Goal: Task Accomplishment & Management: Manage account settings

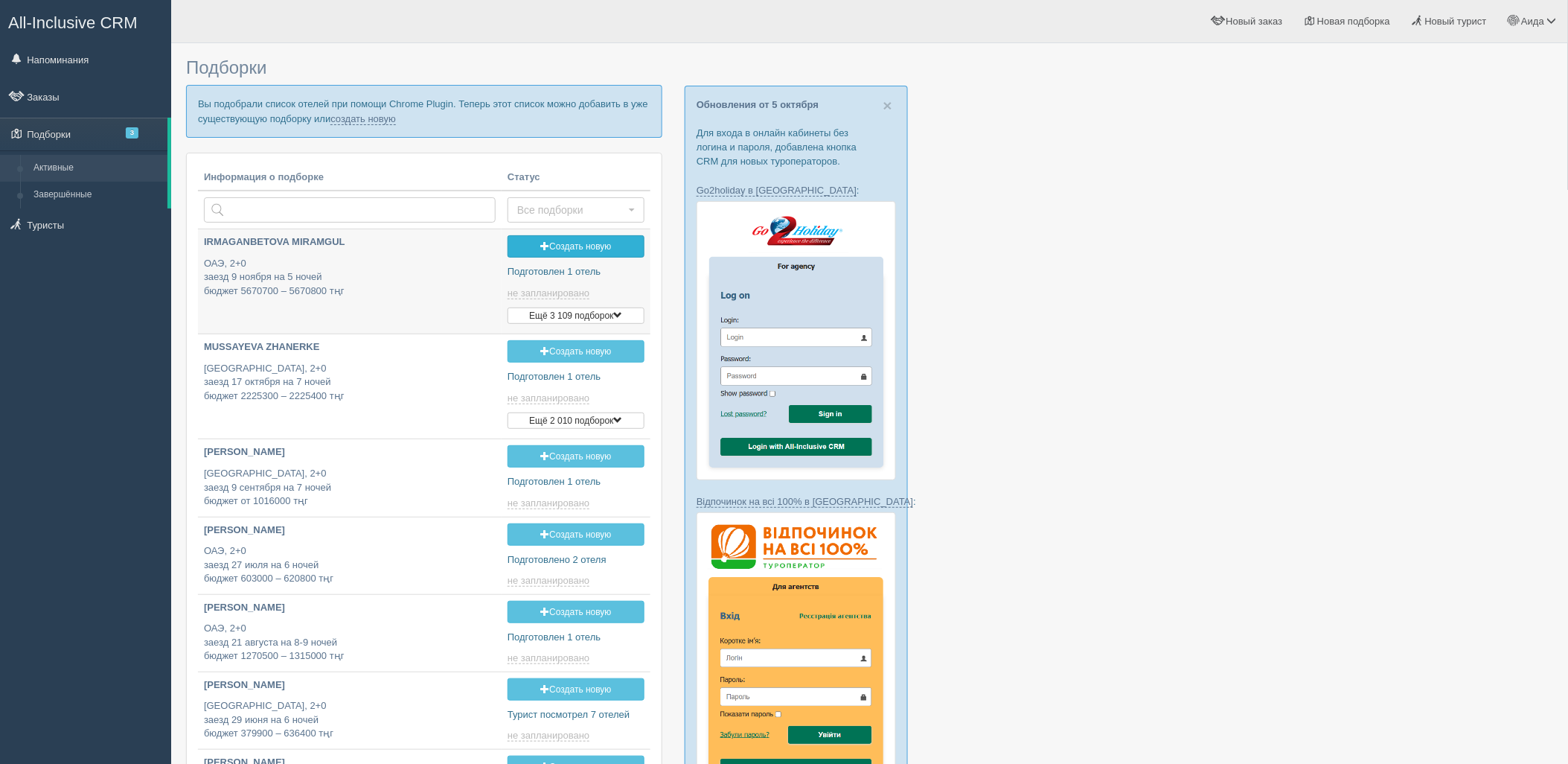
type input "2025-10-08 12:40"
click at [385, 122] on link "создать новую" at bounding box center [363, 119] width 66 height 12
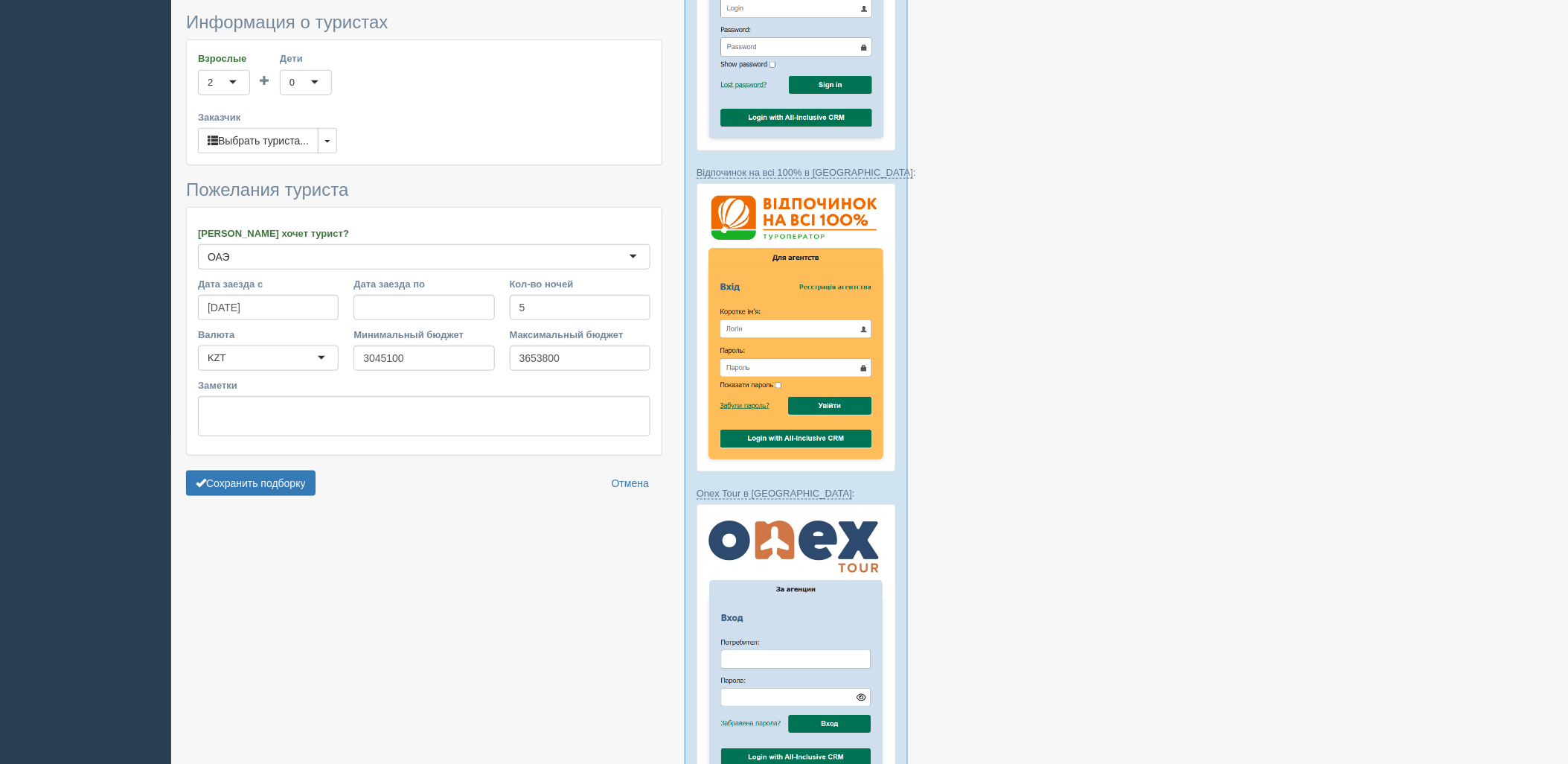
scroll to position [367, 0]
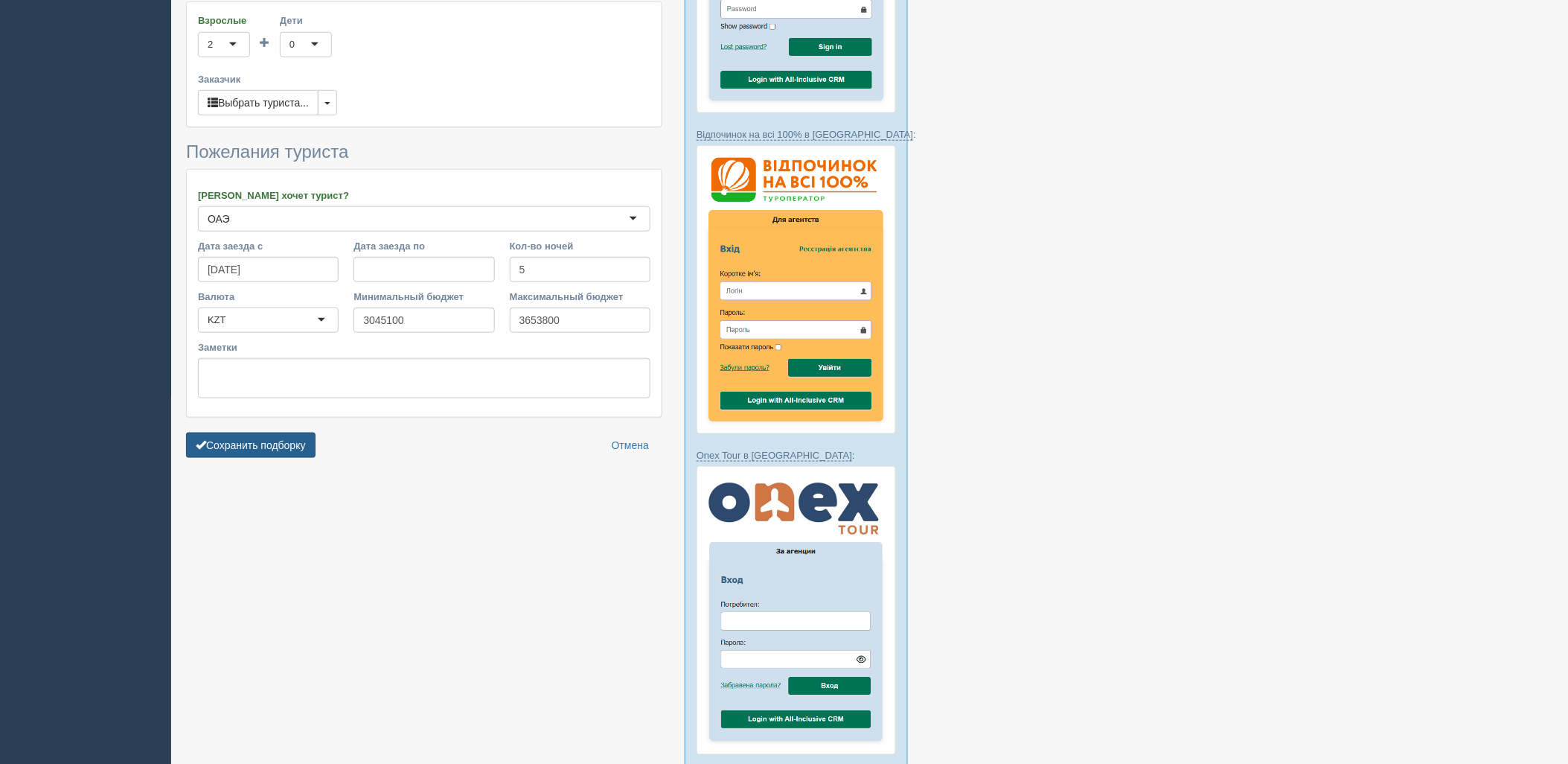
click at [294, 443] on button "Сохранить подборку" at bounding box center [250, 445] width 129 height 25
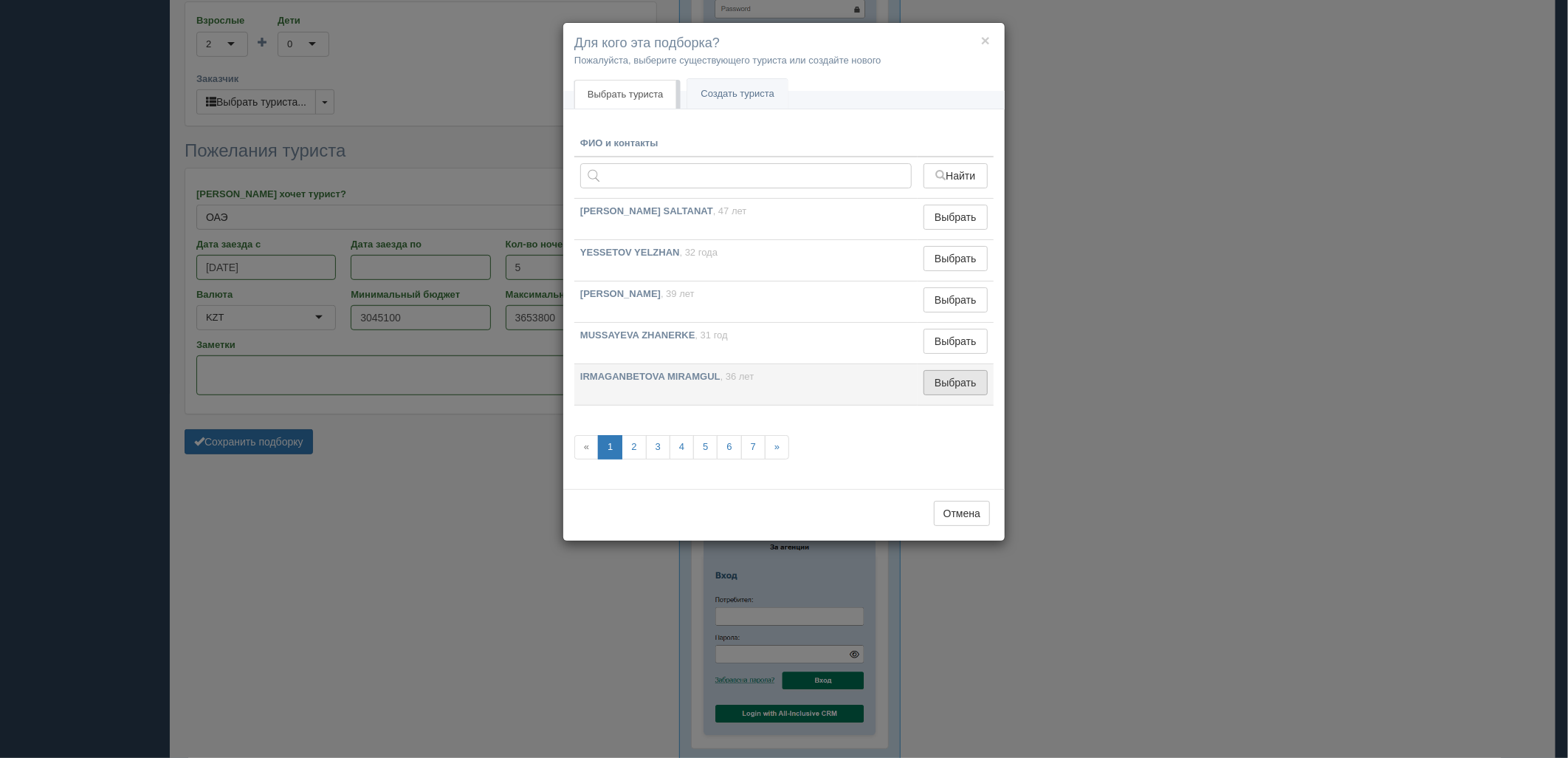
click at [950, 379] on button "Выбрать" at bounding box center [955, 382] width 64 height 25
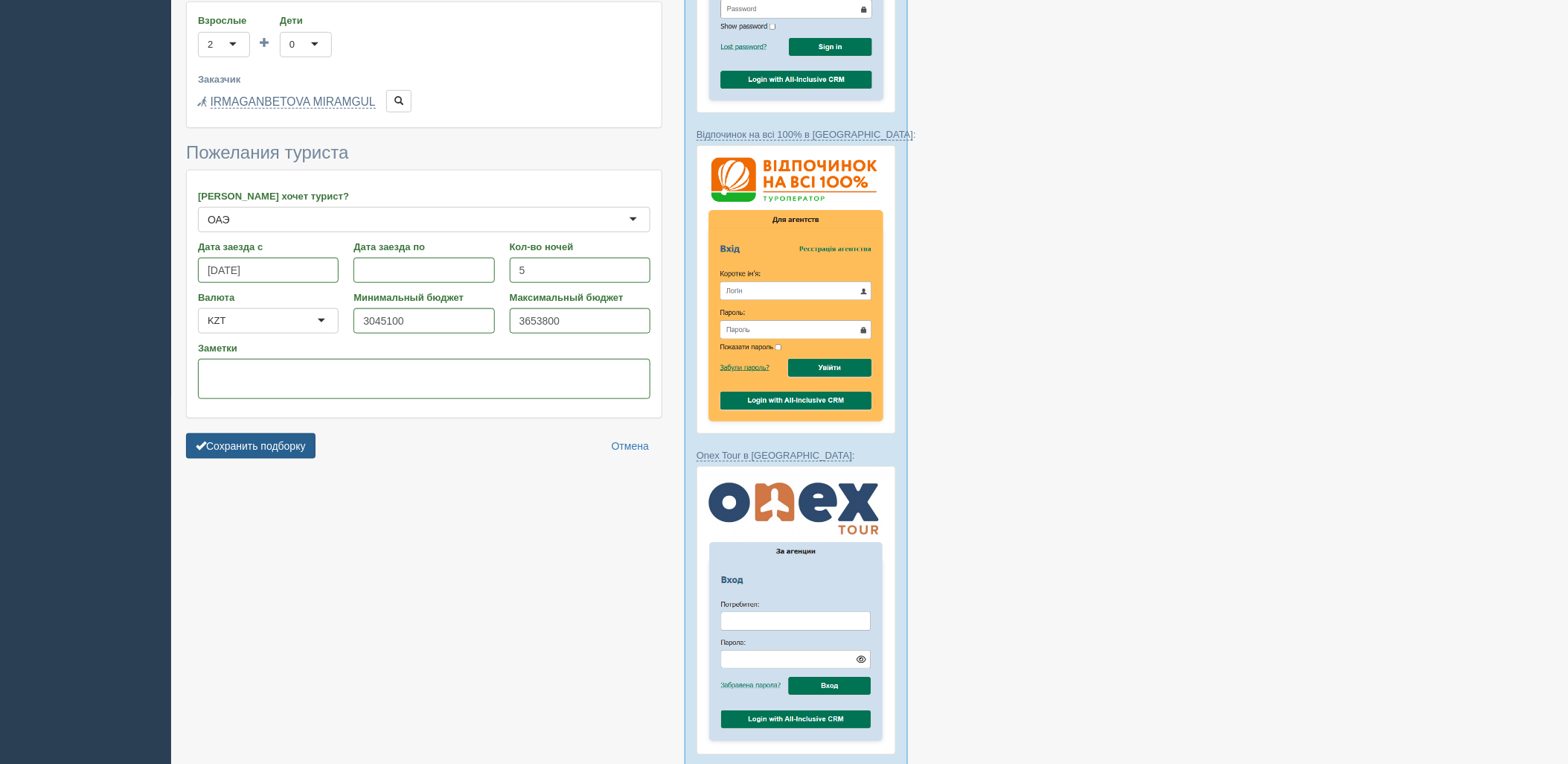
click at [308, 434] on button "Сохранить подборку" at bounding box center [250, 445] width 129 height 25
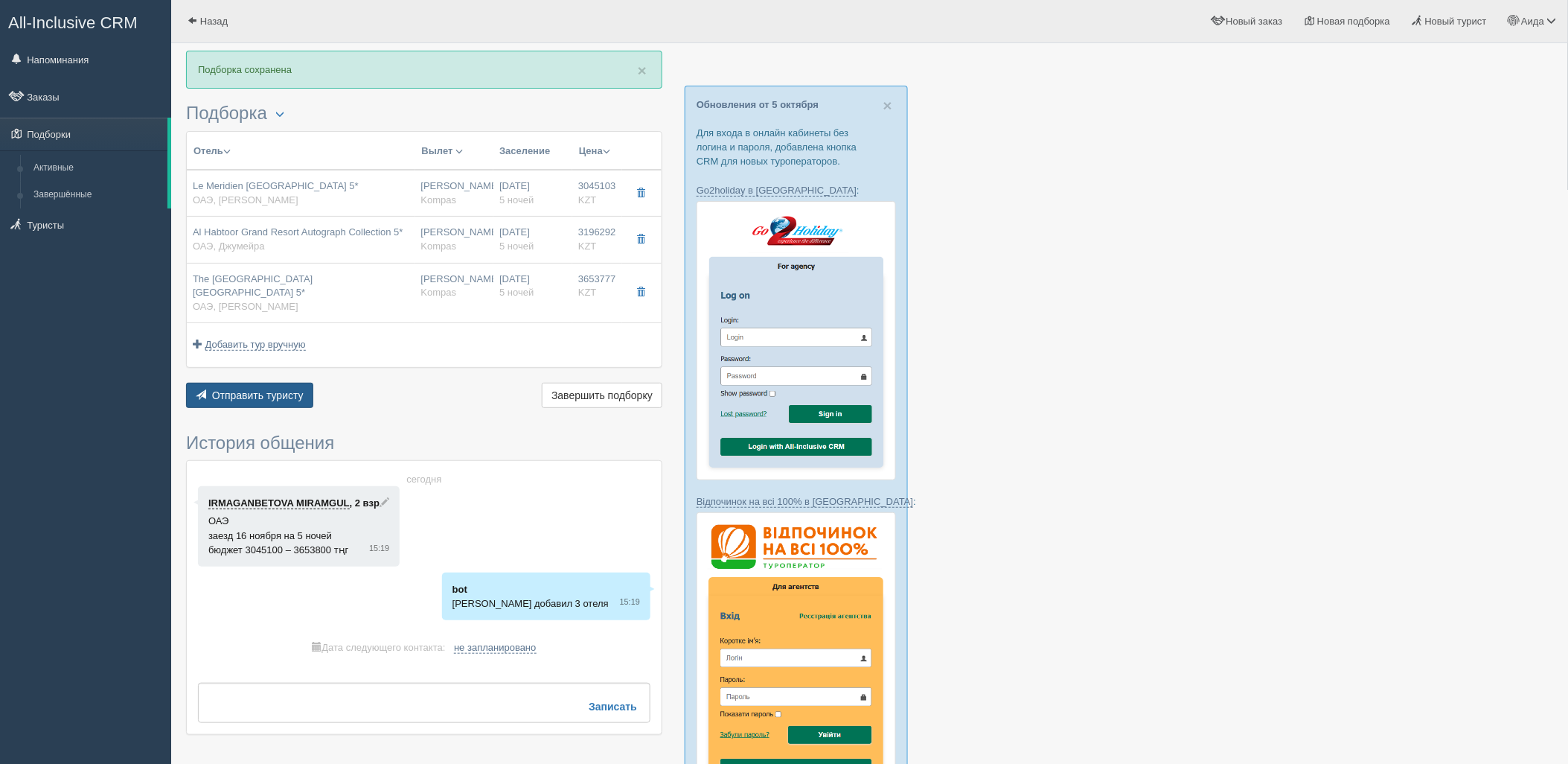
click at [302, 401] on span "Отправить туристу" at bounding box center [258, 395] width 92 height 12
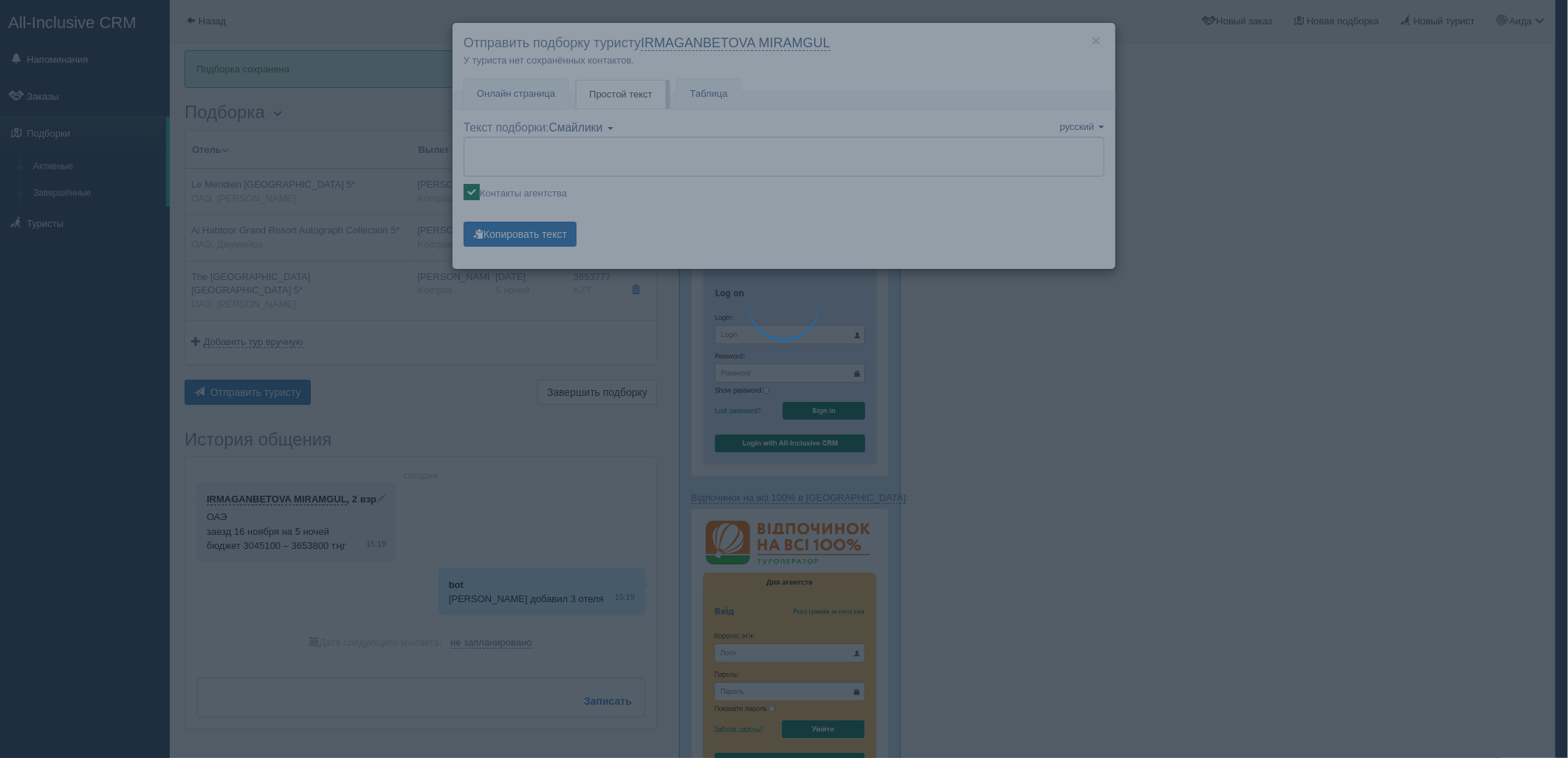
type textarea "🌞 Добрый день! Предлагаем Вам рассмотреть следующие варианты: 🌎 ОАЭ, Марина 🏩 О…"
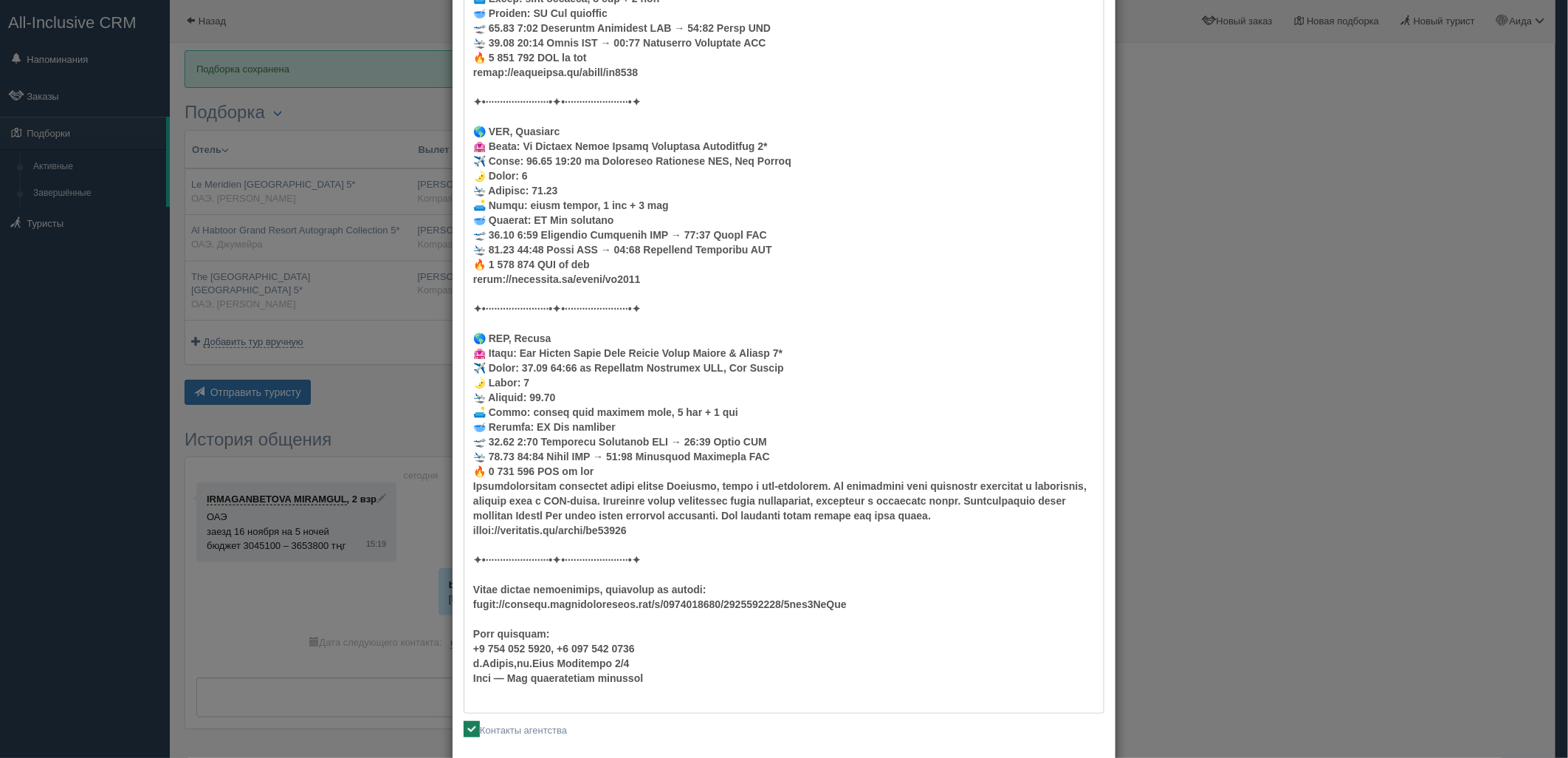
scroll to position [325, 0]
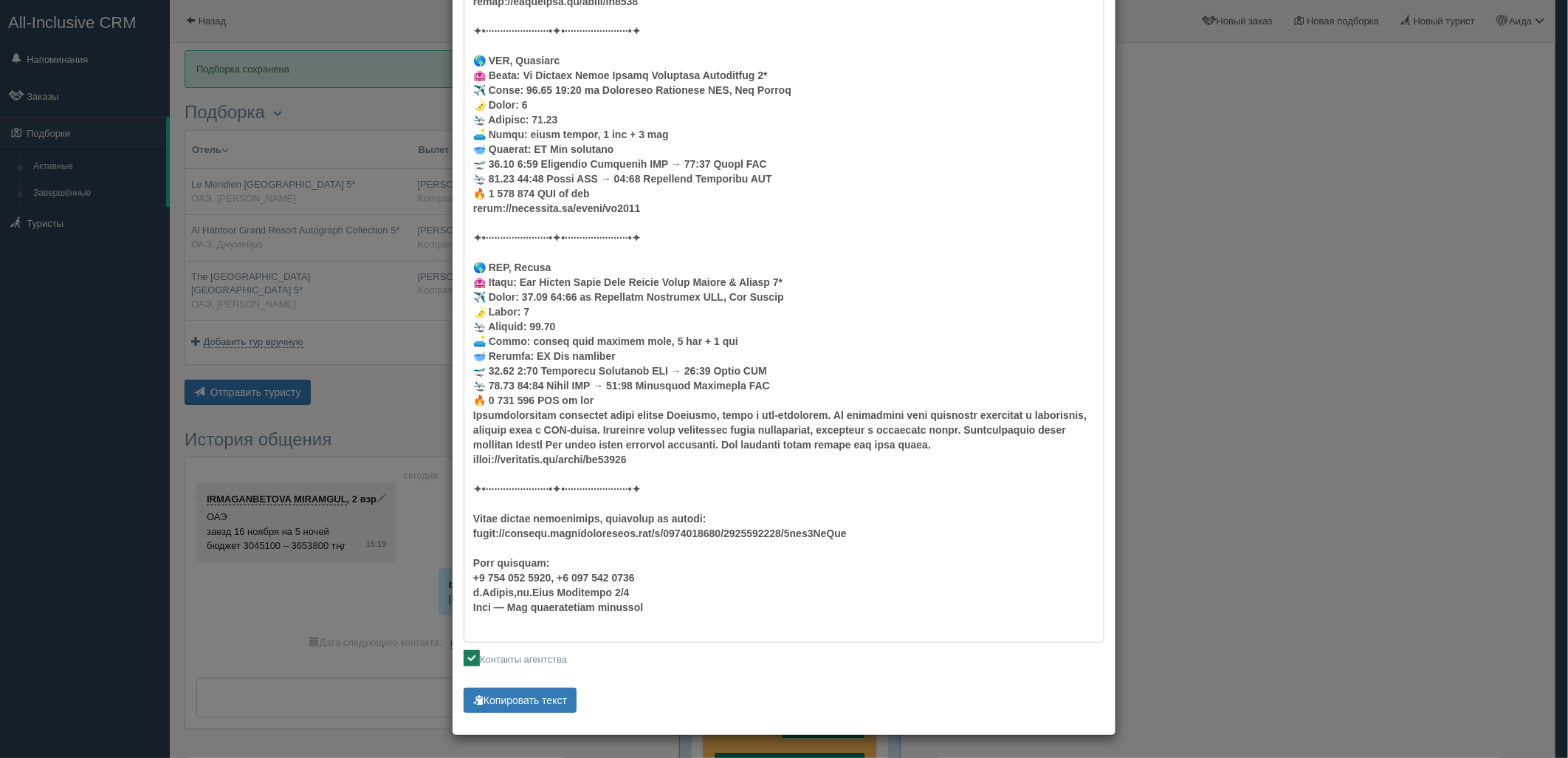
click at [505, 678] on div "Текст подборки: Смайлики Компактный Аскетический Смайлики Смайлики Компактный А…" at bounding box center [784, 256] width 641 height 922
click at [517, 692] on button "Копировать текст" at bounding box center [520, 700] width 113 height 25
